Goal: Transaction & Acquisition: Obtain resource

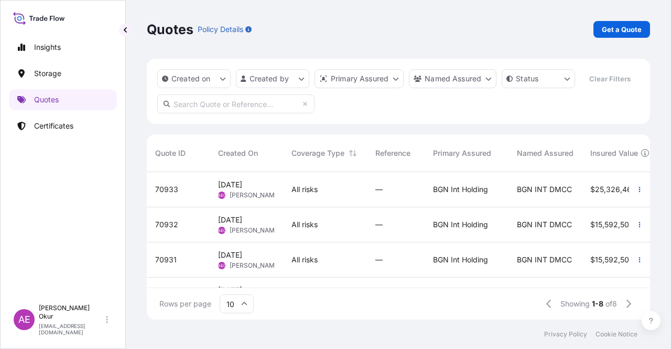
scroll to position [8, 8]
click at [78, 139] on div "Insights Storage Quotes Certificates" at bounding box center [63, 163] width 108 height 272
click at [78, 130] on link "Certificates" at bounding box center [63, 125] width 108 height 21
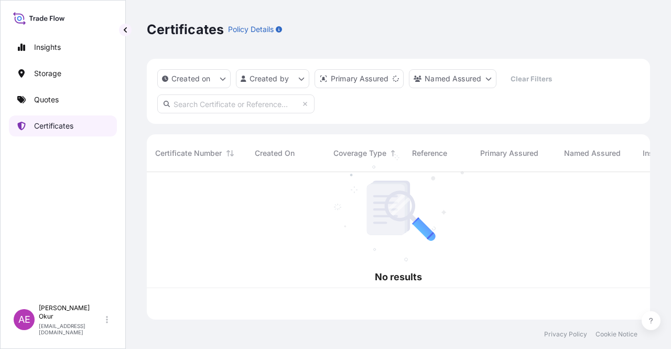
scroll to position [145, 495]
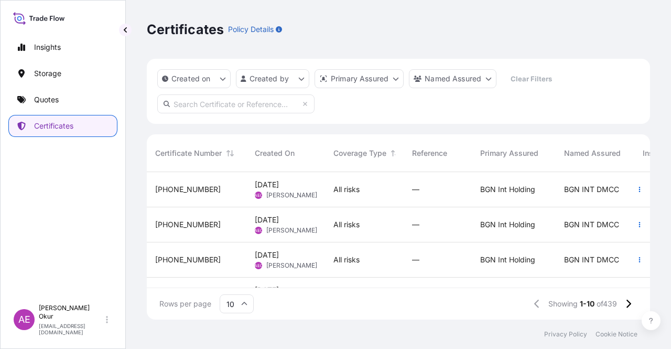
click at [311, 184] on div "19 Sep 2025 AEO Alp Eren Okur" at bounding box center [286, 189] width 62 height 20
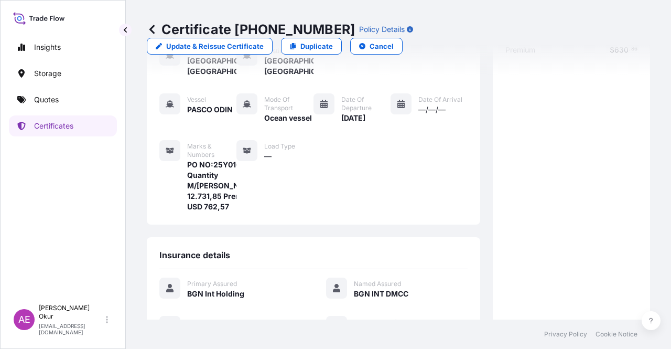
scroll to position [273, 0]
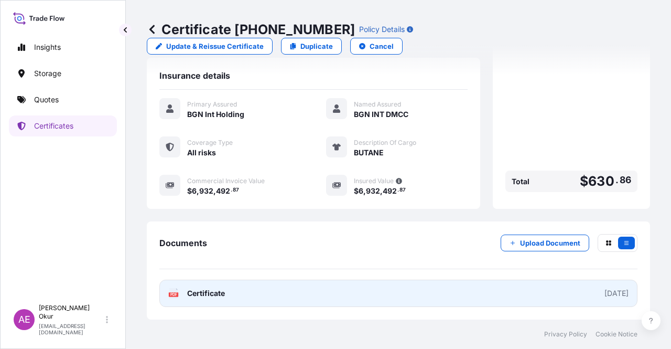
click at [211, 289] on span "Certificate" at bounding box center [206, 293] width 38 height 10
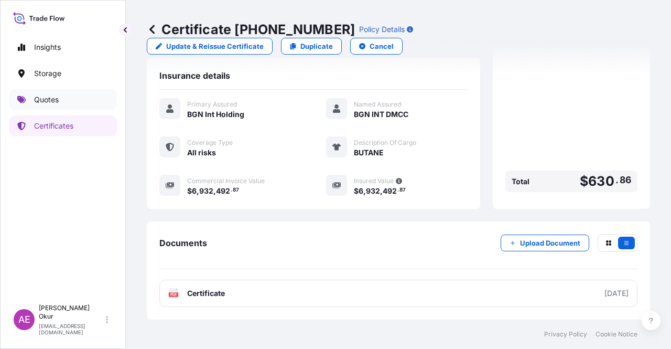
click at [59, 94] on link "Quotes" at bounding box center [63, 99] width 108 height 21
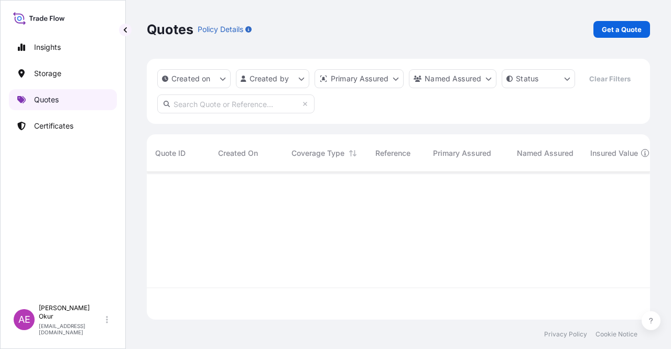
scroll to position [145, 495]
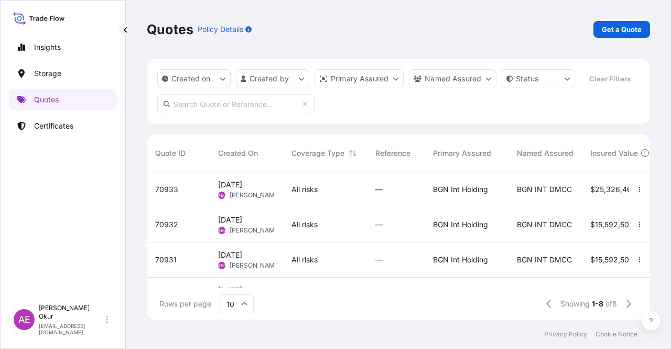
click at [373, 192] on div "—" at bounding box center [396, 189] width 58 height 35
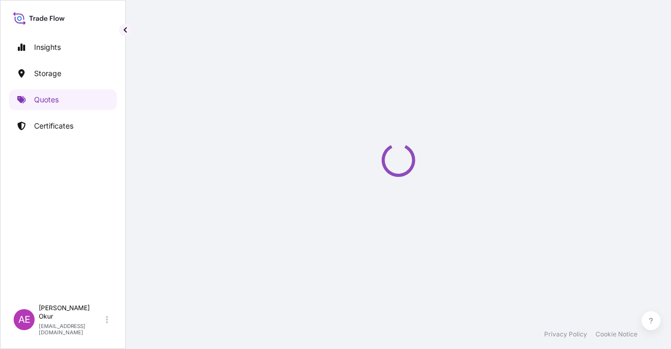
select select "Ocean Vessel"
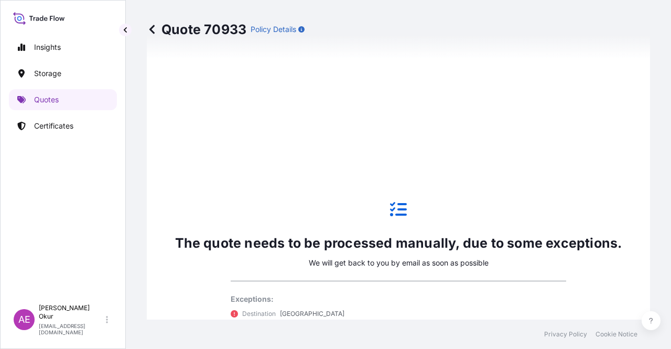
scroll to position [464, 0]
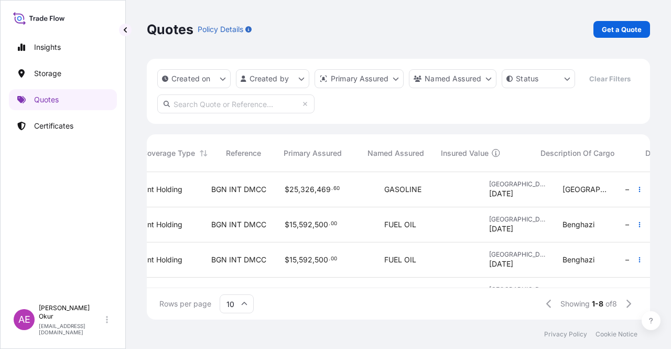
scroll to position [0, 438]
